Goal: Task Accomplishment & Management: Manage account settings

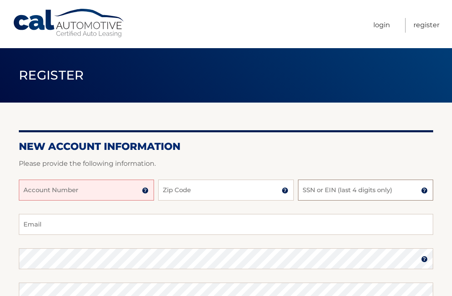
click at [418, 190] on input "SSN or EIN (last 4 digits only)" at bounding box center [365, 190] width 135 height 21
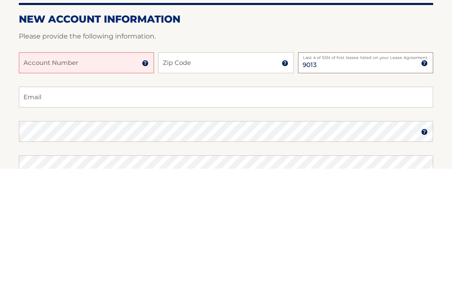
type input "9013"
click at [284, 187] on img at bounding box center [285, 190] width 7 height 7
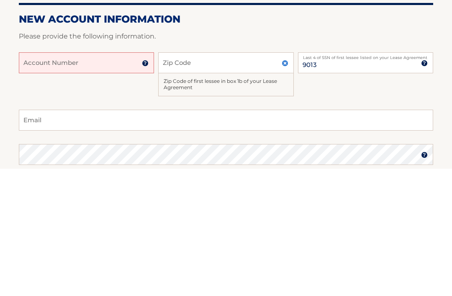
scroll to position [127, 0]
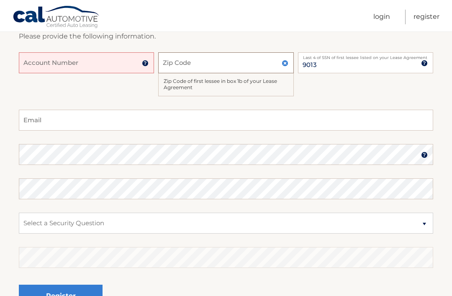
click at [243, 62] on input "Zip Code" at bounding box center [225, 62] width 135 height 21
type input "08527"
click at [127, 67] on input "Account Number" at bounding box center [86, 62] width 135 height 21
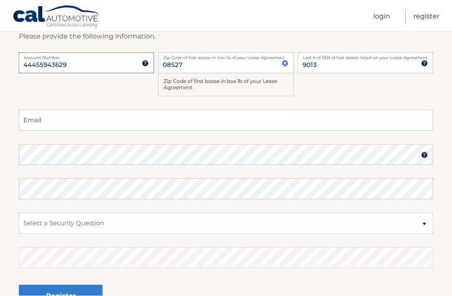
scroll to position [126, 0]
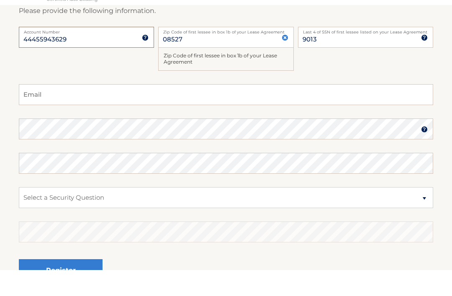
type input "44455943629"
click at [271, 110] on input "Email" at bounding box center [226, 120] width 414 height 21
type input "p"
type input "pattygmoy03@hotmail.com"
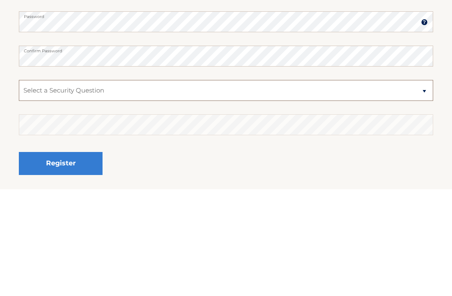
click at [427, 187] on select "Select a Security Question What was the name of your elementary school? What is…" at bounding box center [226, 197] width 414 height 21
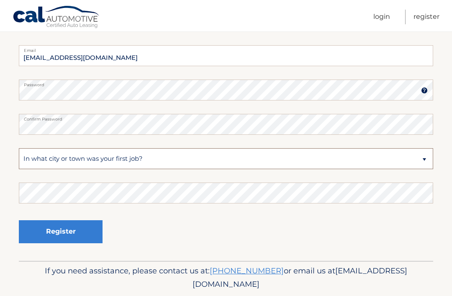
click at [149, 163] on select "Select a Security Question What was the name of your elementary school? What is…" at bounding box center [226, 158] width 414 height 21
click at [263, 153] on select "Select a Security Question What was the name of your elementary school? What is…" at bounding box center [226, 158] width 414 height 21
click at [422, 164] on select "Select a Security Question What was the name of your elementary school? What is…" at bounding box center [226, 158] width 414 height 21
select select "4"
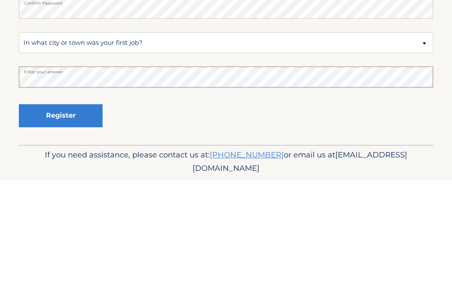
click at [69, 220] on button "Register" at bounding box center [61, 231] width 84 height 23
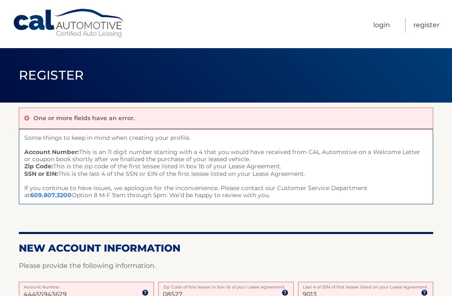
click at [385, 31] on link "Login" at bounding box center [381, 25] width 17 height 15
click at [379, 29] on link "Login" at bounding box center [381, 25] width 17 height 15
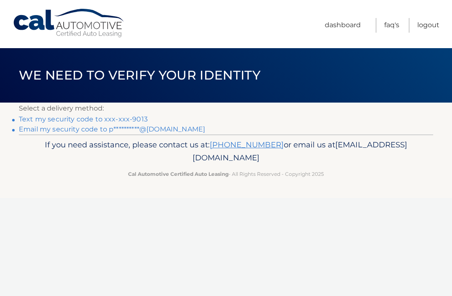
click at [131, 118] on link "Text my security code to xxx-xxx-9013" at bounding box center [83, 119] width 129 height 8
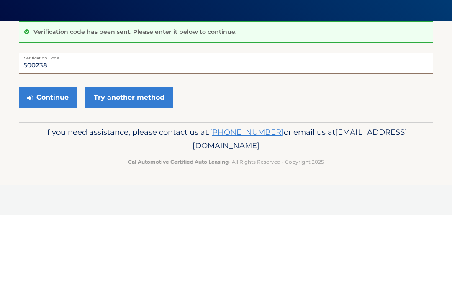
type input "500238"
click at [54, 168] on button "Continue" at bounding box center [48, 178] width 58 height 21
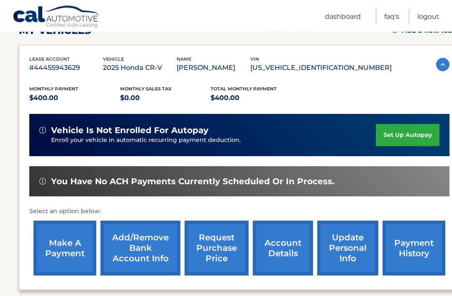
scroll to position [128, 0]
click at [407, 131] on link "set up autopay" at bounding box center [408, 135] width 64 height 22
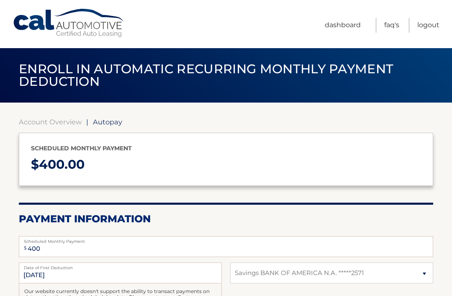
select select "ODkzYjk1YTItOWMwYi00ZWE4LTkxODgtYjg3MWNmZmM4OGM1"
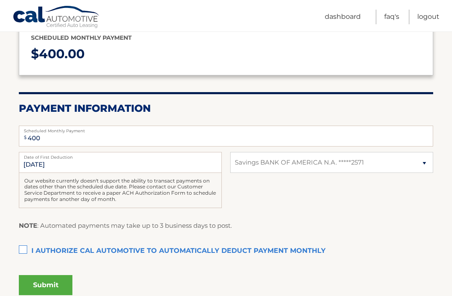
scroll to position [110, 0]
click at [422, 159] on select "Select Bank Account Savings BANK OF AMERICA N.A. *****2571" at bounding box center [331, 162] width 203 height 21
click at [32, 244] on label "I authorize cal automotive to automatically deduct payment monthly This checkbo…" at bounding box center [226, 251] width 414 height 17
click at [0, 0] on input "I authorize cal automotive to automatically deduct payment monthly This checkbo…" at bounding box center [0, 0] width 0 height 0
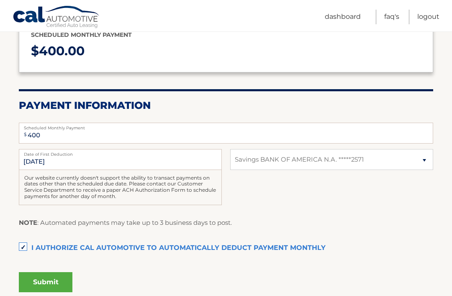
scroll to position [156, 0]
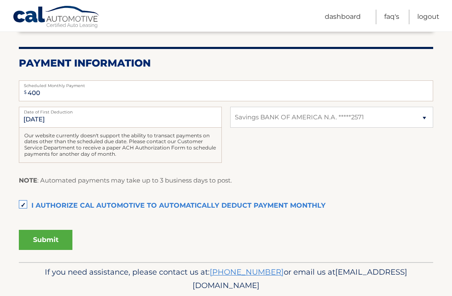
click at [51, 237] on button "Submit" at bounding box center [46, 240] width 54 height 20
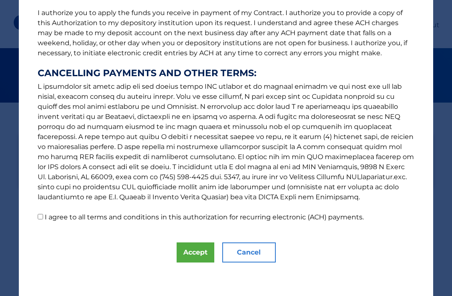
scroll to position [110, 0]
click at [196, 249] on button "Accept" at bounding box center [196, 252] width 38 height 20
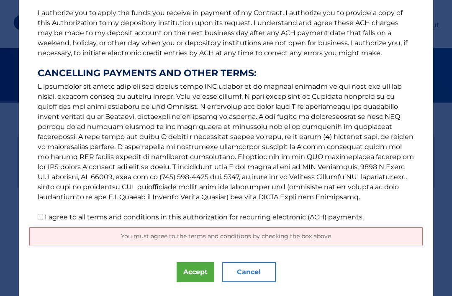
click at [33, 213] on p "The words "I" "me" and "my" mean any identified Customer who signs this Authori…" at bounding box center [225, 65] width 393 height 315
click at [36, 216] on p "The words "I" "me" and "my" mean any identified Customer who signs this Authori…" at bounding box center [225, 65] width 393 height 315
click at [46, 220] on label "I agree to all terms and conditions in this authorization for recurring electro…" at bounding box center [204, 217] width 319 height 8
click at [43, 219] on input "I agree to all terms and conditions in this authorization for recurring electro…" at bounding box center [40, 216] width 5 height 5
checkbox input "true"
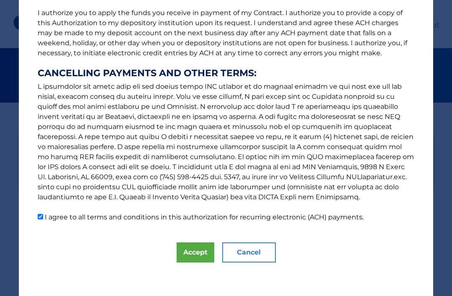
click at [193, 254] on button "Accept" at bounding box center [196, 252] width 38 height 20
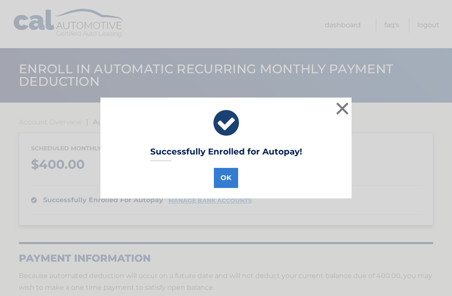
click at [228, 176] on button "OK" at bounding box center [226, 178] width 24 height 20
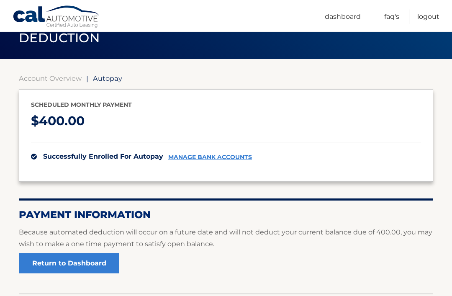
scroll to position [33, 0]
